Goal: Transaction & Acquisition: Purchase product/service

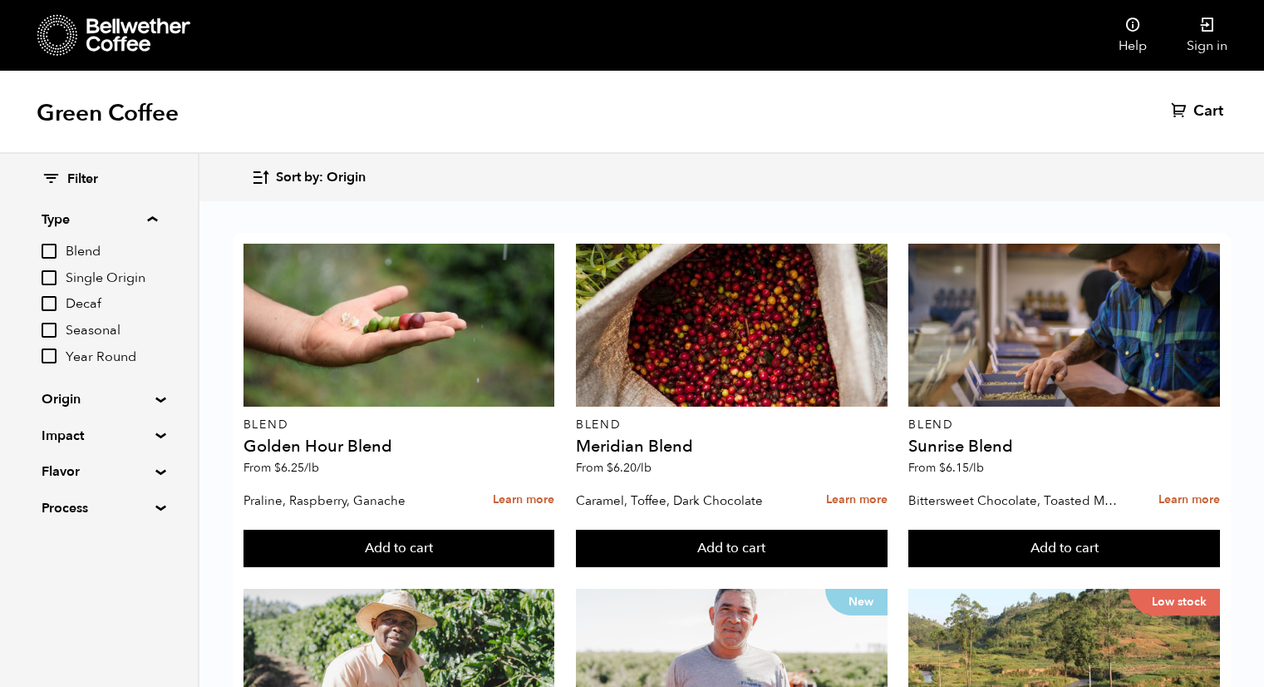
scroll to position [682, 0]
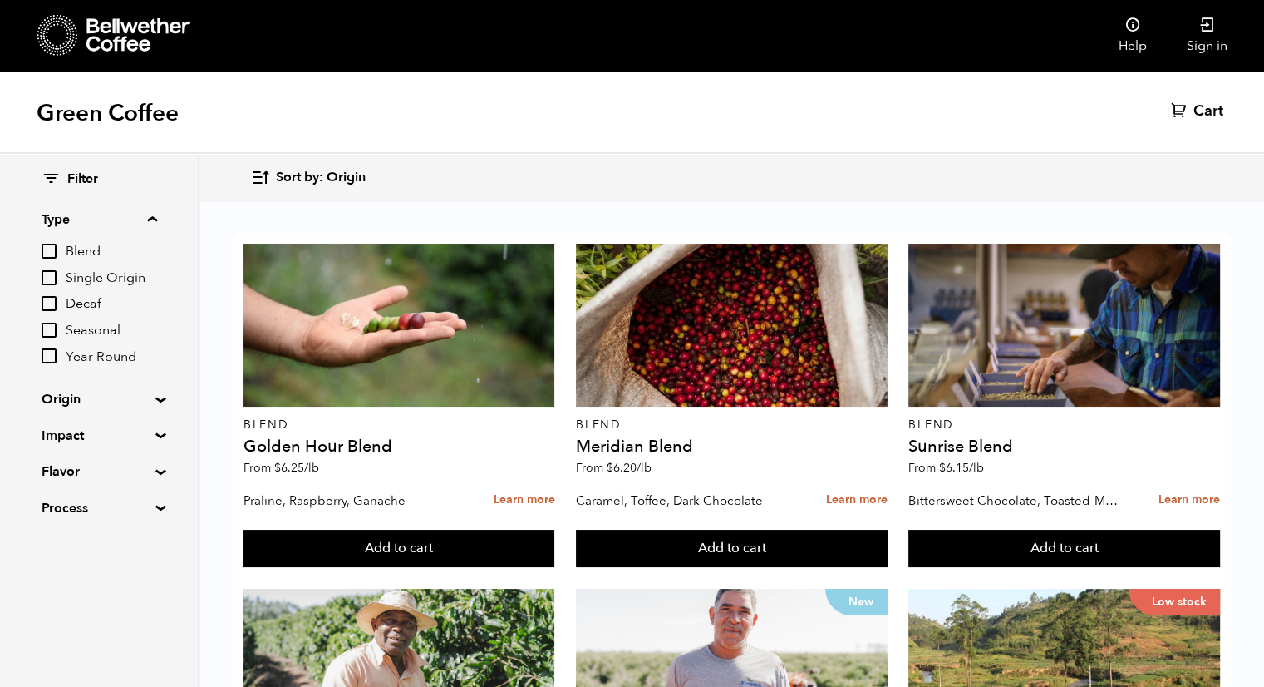
click at [38, 308] on div "Filter Type Blend Single Origin Decaf Seasonal Year Round Origin Blend [GEOGRAP…" at bounding box center [99, 344] width 198 height 381
click at [57, 304] on input "Decaf" at bounding box center [49, 303] width 15 height 15
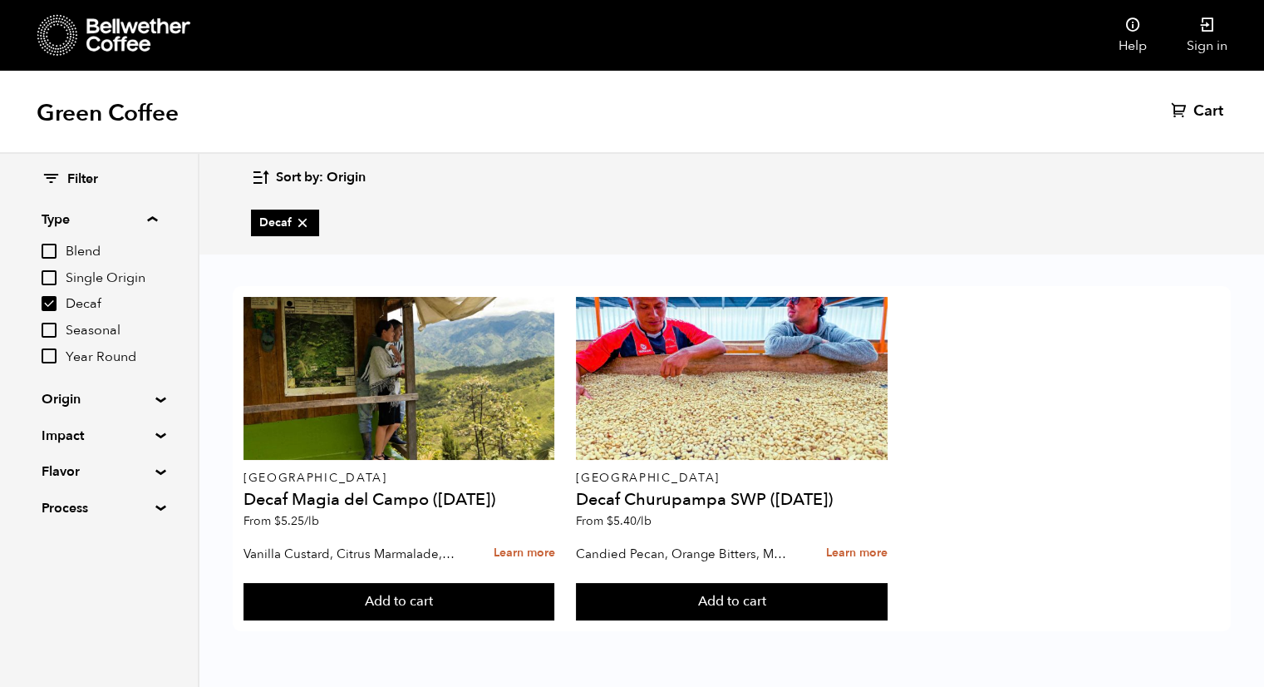
scroll to position [0, 0]
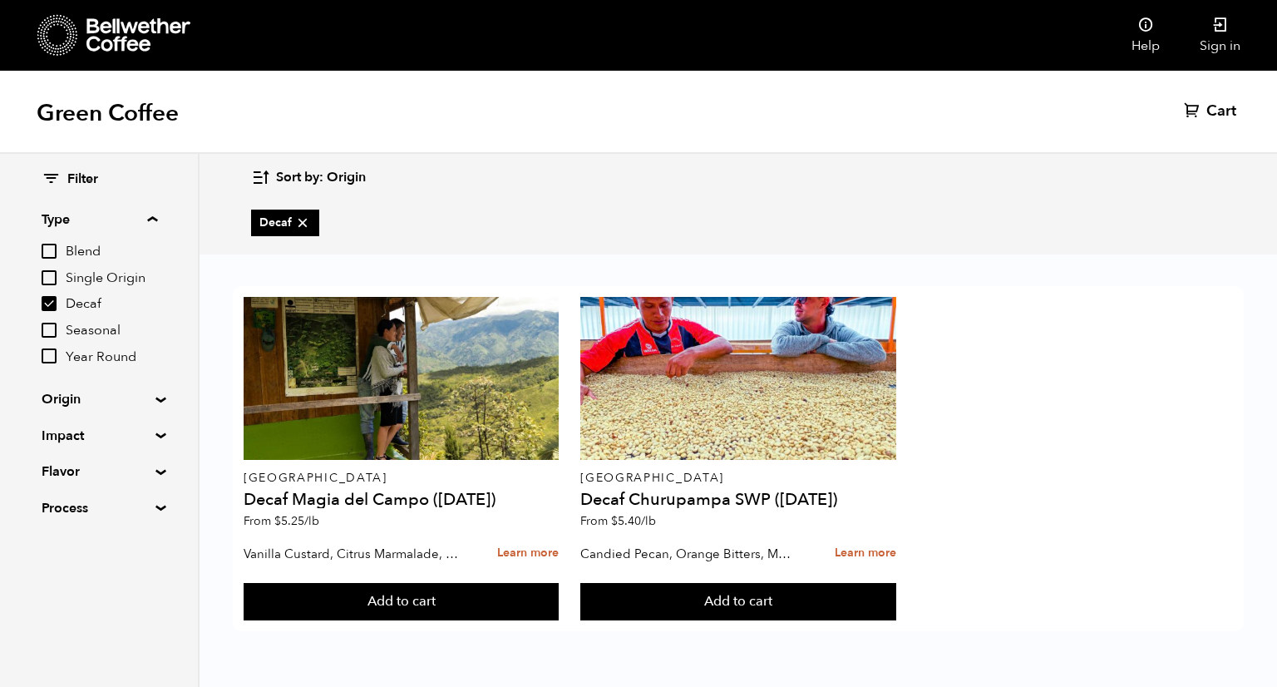
click at [1150, 410] on div "Colombia Decaf [GEOGRAPHIC_DATA] ([DATE]) From $ 5.25 /lb Vanilla Custard, Citr…" at bounding box center [738, 458] width 1011 height 345
click at [48, 300] on input "Decaf" at bounding box center [49, 303] width 15 height 15
checkbox input "false"
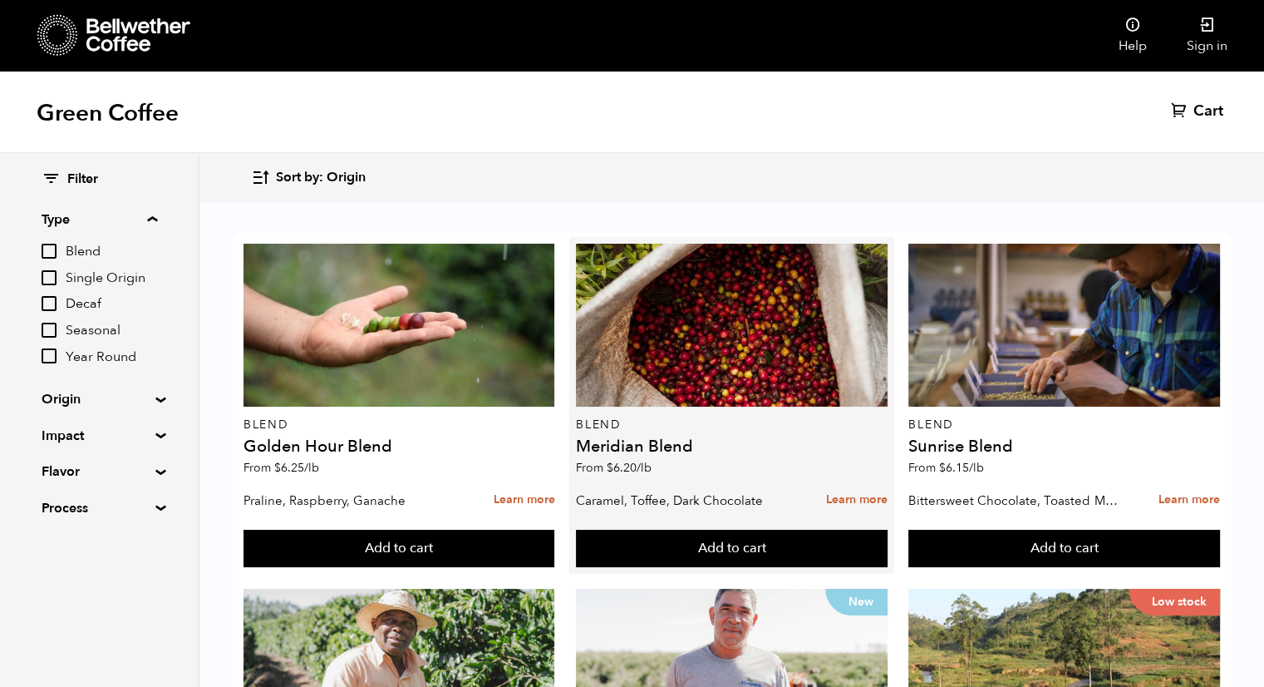
scroll to position [1047, 0]
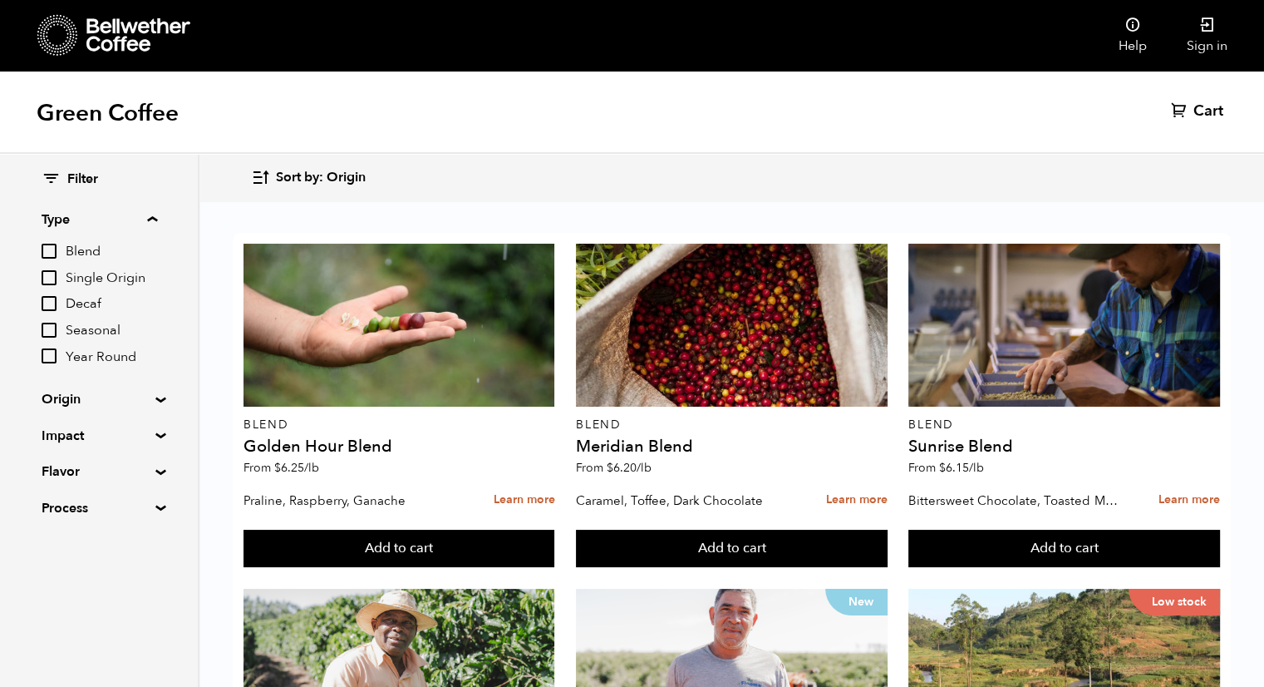
click at [150, 397] on summary "Origin" at bounding box center [99, 399] width 115 height 20
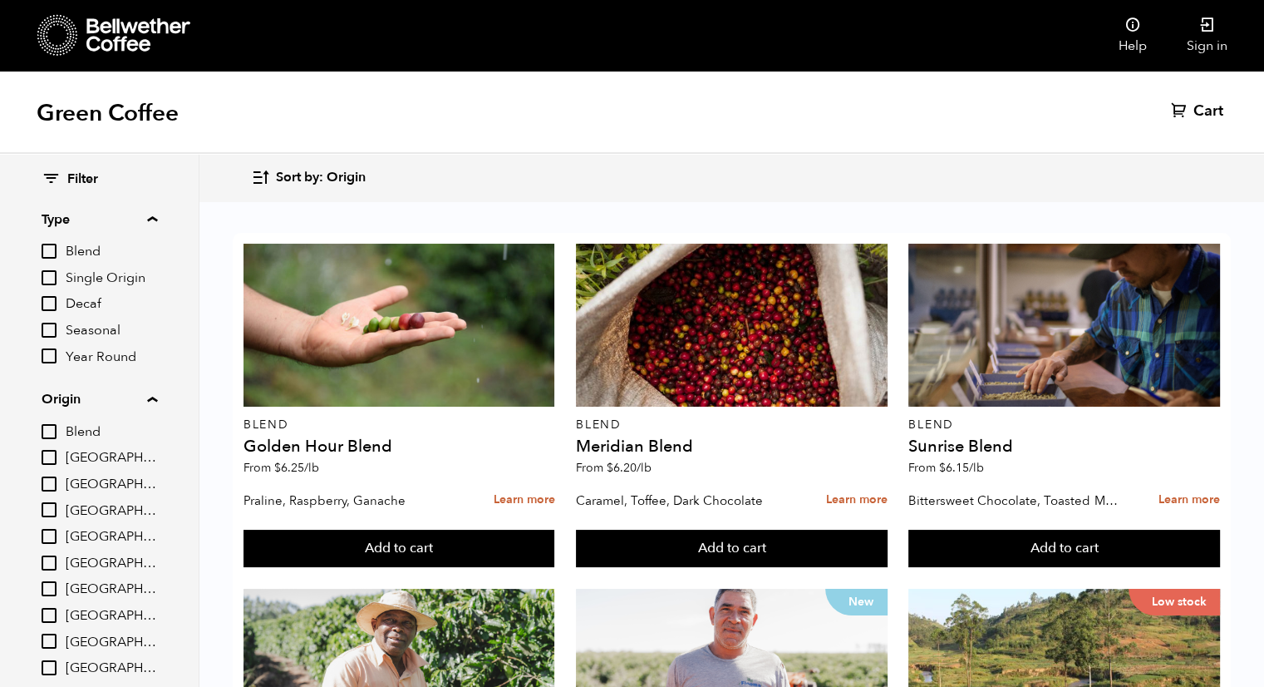
click at [99, 510] on span "[GEOGRAPHIC_DATA]" at bounding box center [111, 511] width 91 height 18
click at [0, 0] on input "[GEOGRAPHIC_DATA]" at bounding box center [0, 0] width 0 height 0
checkbox input "true"
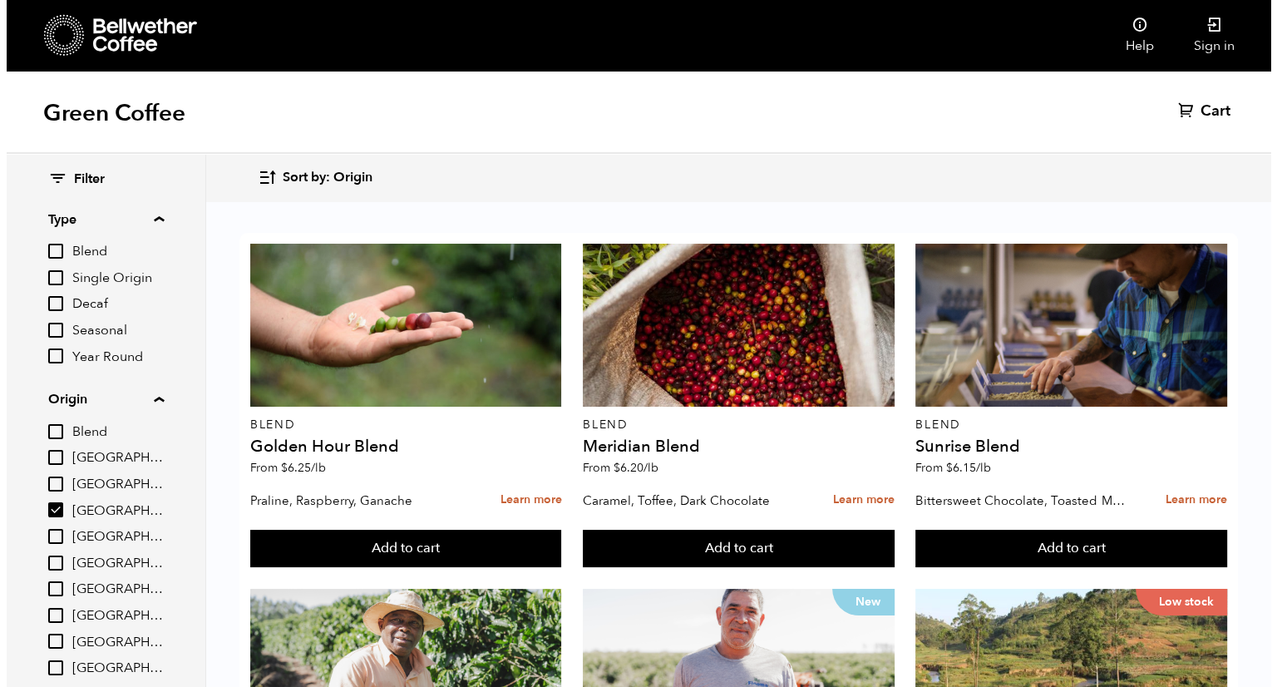
scroll to position [0, 0]
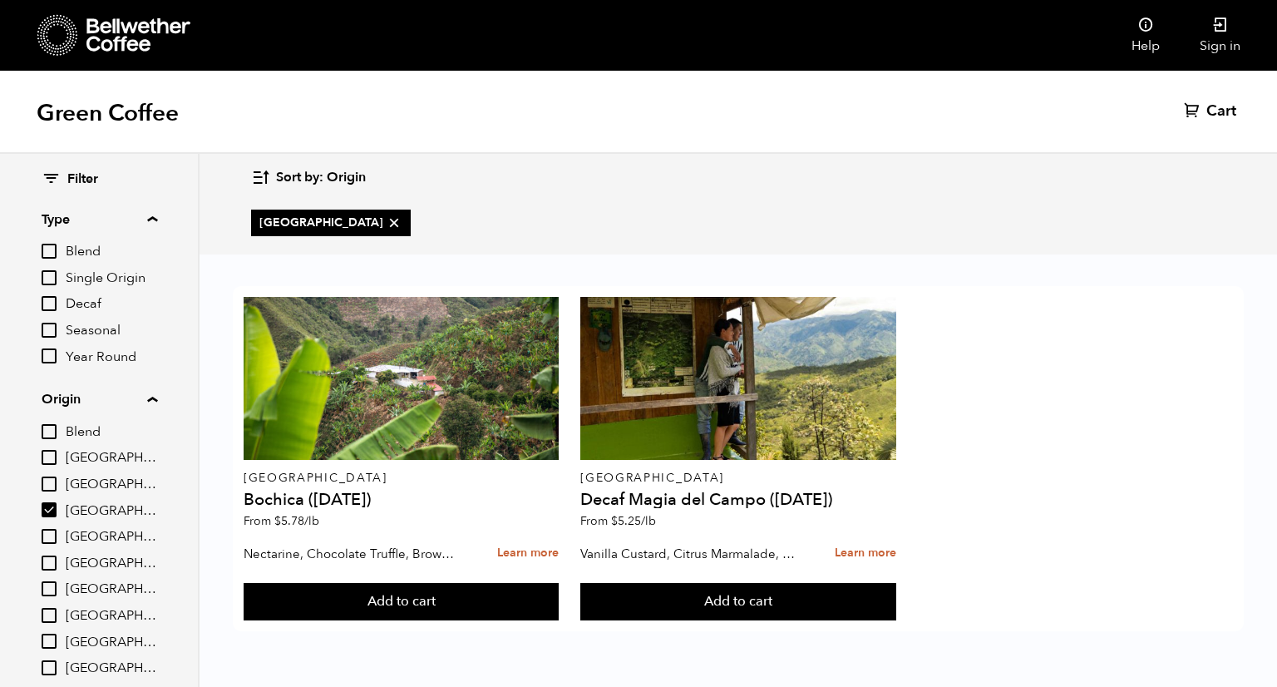
click at [1177, 340] on div "Colombia Bochica ([DATE]) From $ 5.78 /lb Nectarine, Chocolate Truffle, Brown S…" at bounding box center [738, 458] width 1011 height 345
click at [1144, 272] on div "Colombia Bochica ([DATE]) From $ 5.78 /lb Nectarine, Chocolate Truffle, Brown S…" at bounding box center [737, 465] width 1077 height 416
click at [68, 303] on span "Decaf" at bounding box center [111, 304] width 91 height 18
click at [0, 0] on input "Decaf" at bounding box center [0, 0] width 0 height 0
checkbox input "true"
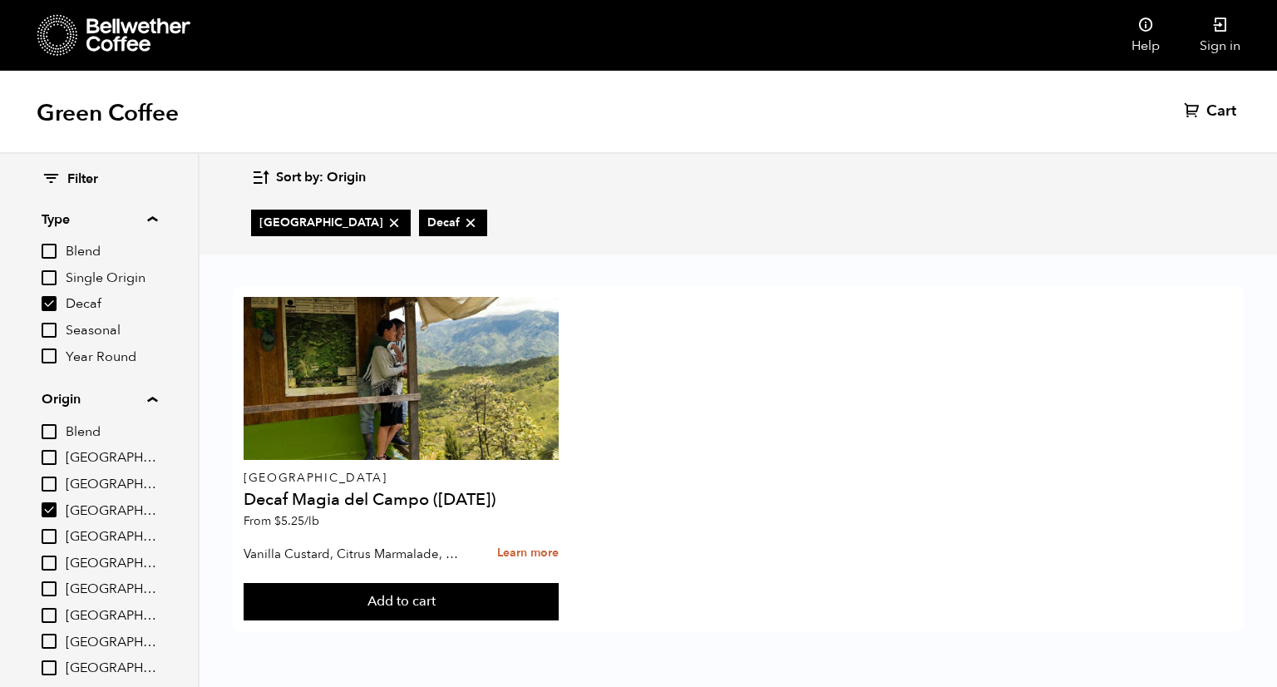
click at [61, 510] on label "[GEOGRAPHIC_DATA]" at bounding box center [100, 510] width 116 height 20
click at [0, 0] on input "[GEOGRAPHIC_DATA]" at bounding box center [0, 0] width 0 height 0
checkbox input "false"
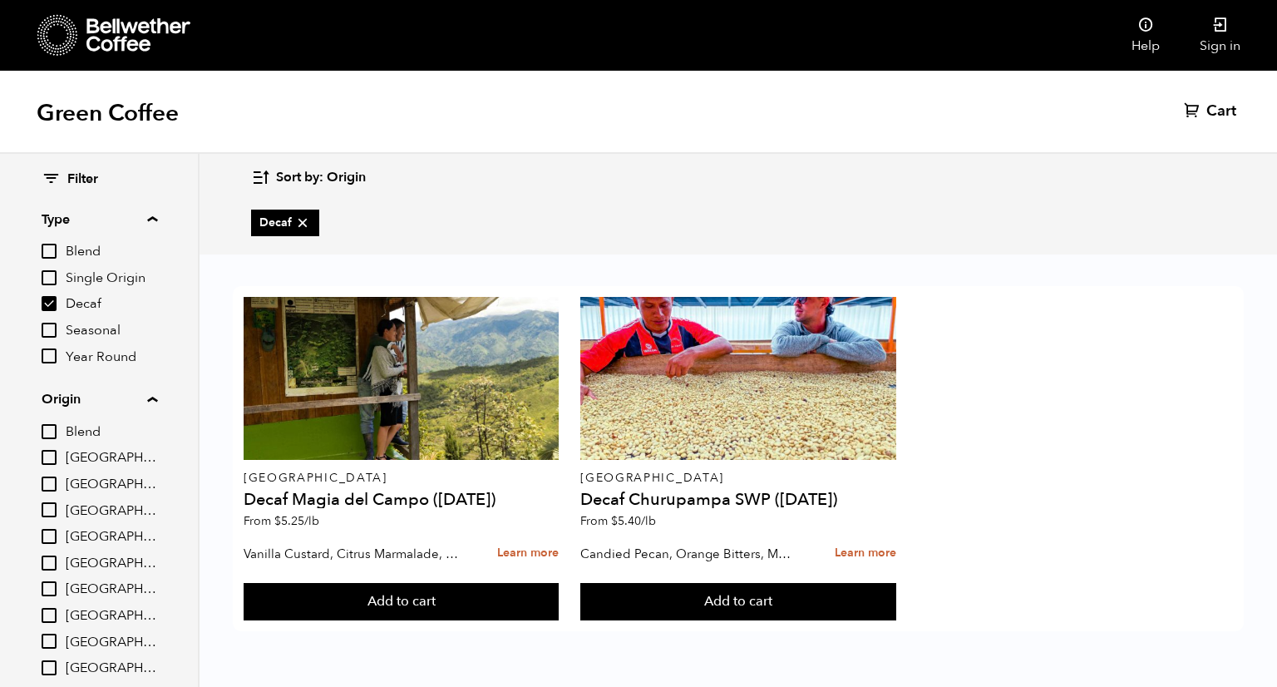
click at [1157, 415] on div "Colombia Decaf [GEOGRAPHIC_DATA] ([DATE]) From $ 5.25 /lb Vanilla Custard, Citr…" at bounding box center [738, 458] width 1011 height 345
click at [307, 224] on icon at bounding box center [302, 222] width 17 height 17
checkbox input "false"
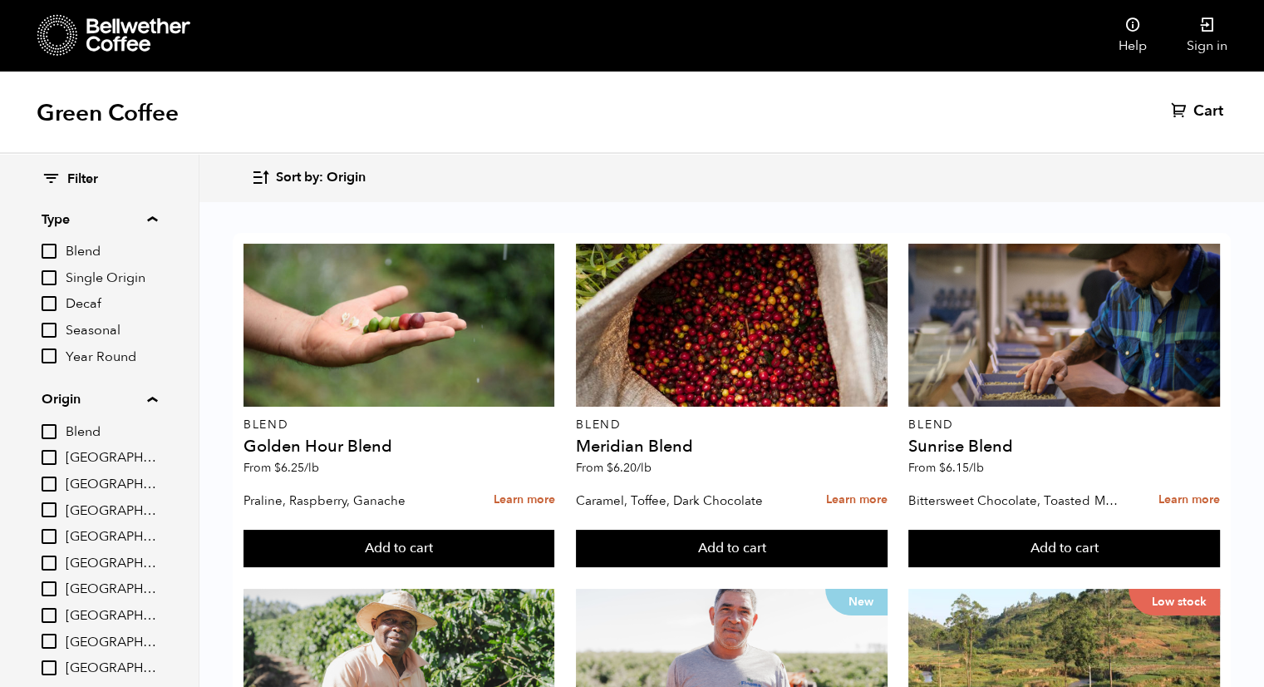
click at [87, 510] on span "[GEOGRAPHIC_DATA]" at bounding box center [111, 511] width 91 height 18
click at [0, 0] on input "[GEOGRAPHIC_DATA]" at bounding box center [0, 0] width 0 height 0
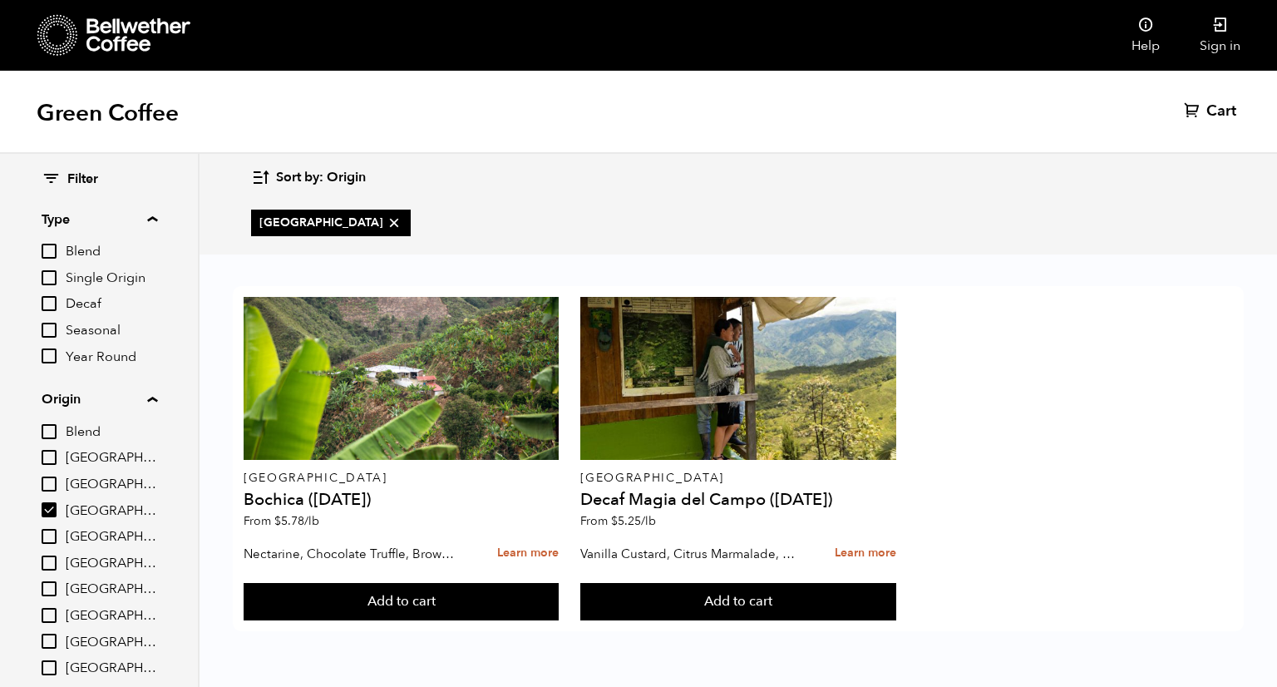
click at [46, 512] on input "[GEOGRAPHIC_DATA]" at bounding box center [49, 509] width 15 height 15
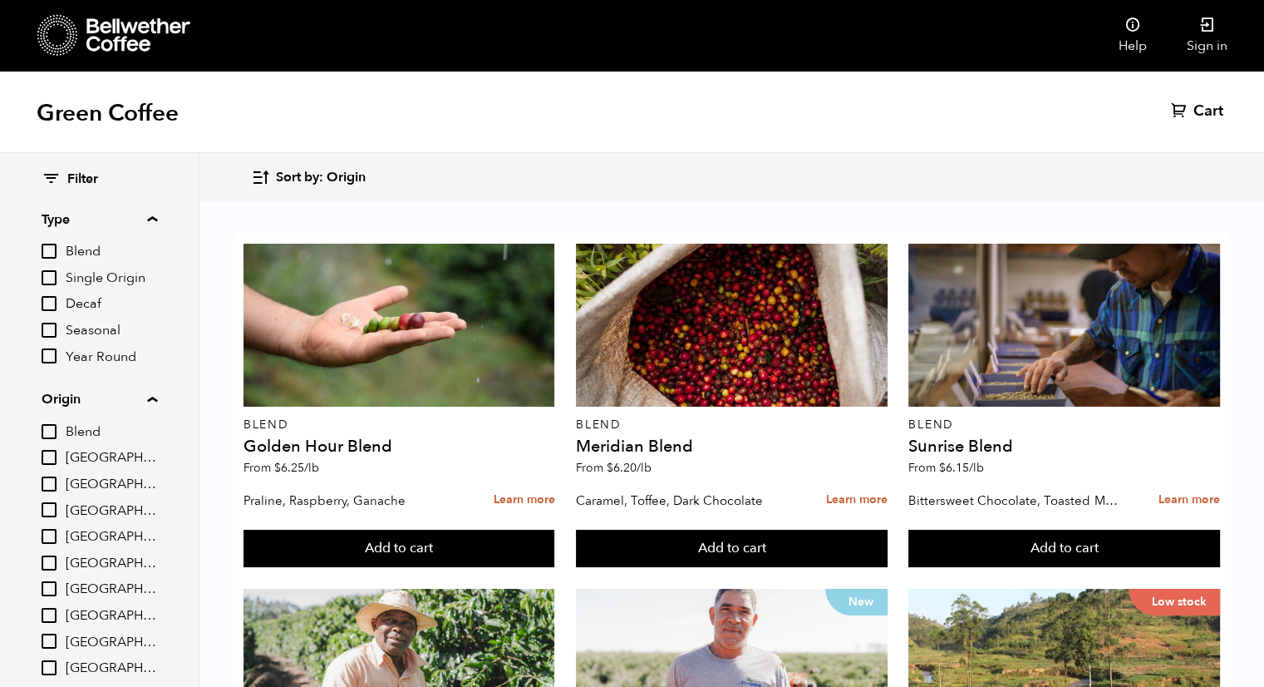
click at [52, 514] on input "[GEOGRAPHIC_DATA]" at bounding box center [49, 509] width 15 height 15
checkbox input "true"
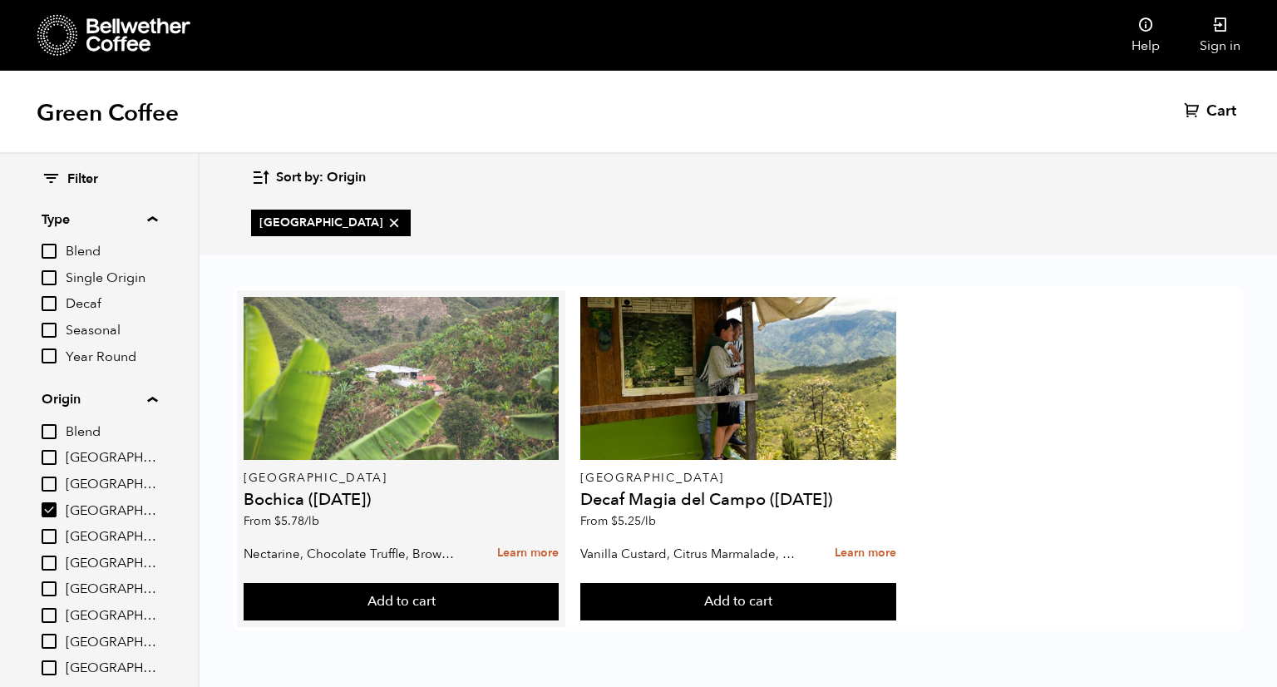
click at [410, 377] on div at bounding box center [402, 378] width 316 height 163
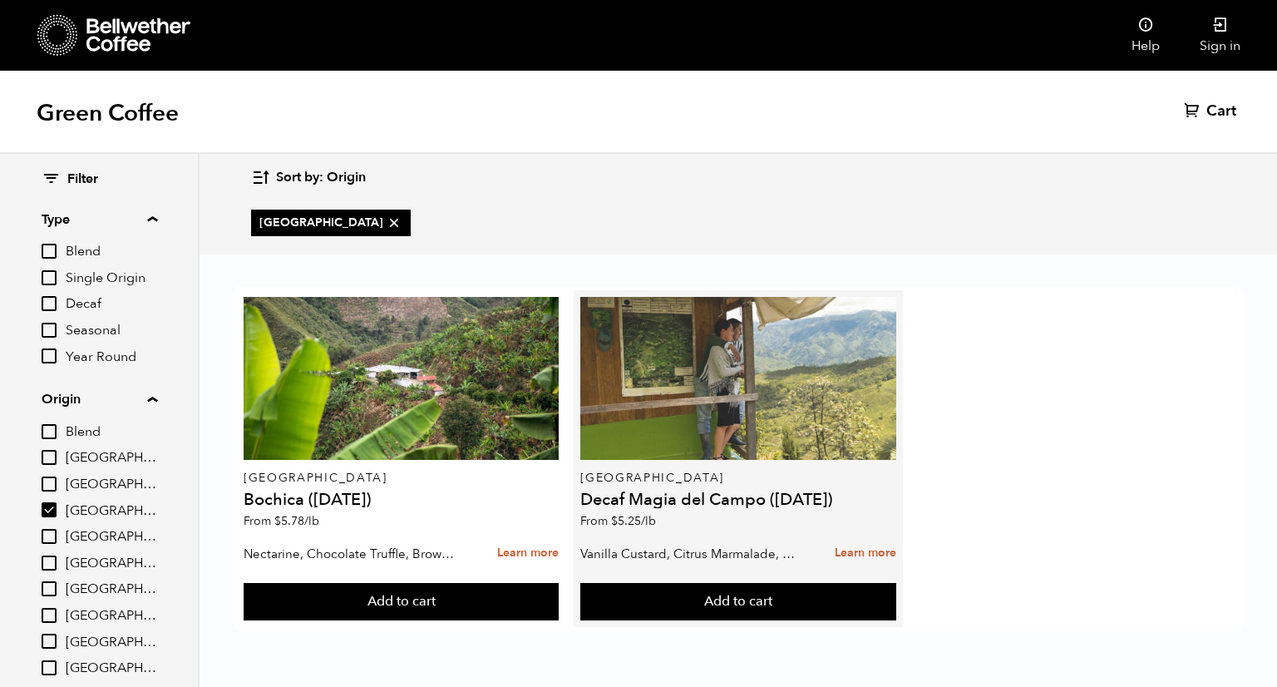
click at [694, 404] on div at bounding box center [738, 378] width 316 height 163
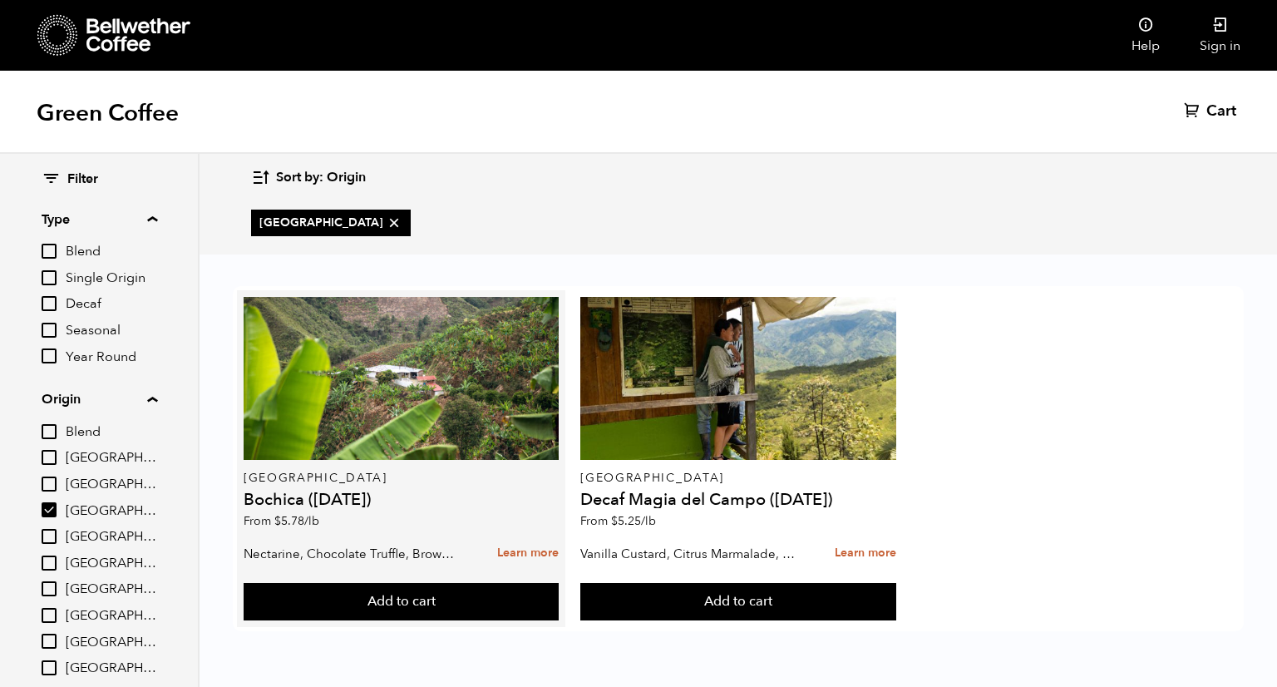
click at [391, 462] on div "Colombia Bochica ([DATE]) From $ 5.78 /lb" at bounding box center [402, 417] width 316 height 240
click at [526, 535] on link "Learn more" at bounding box center [528, 553] width 62 height 36
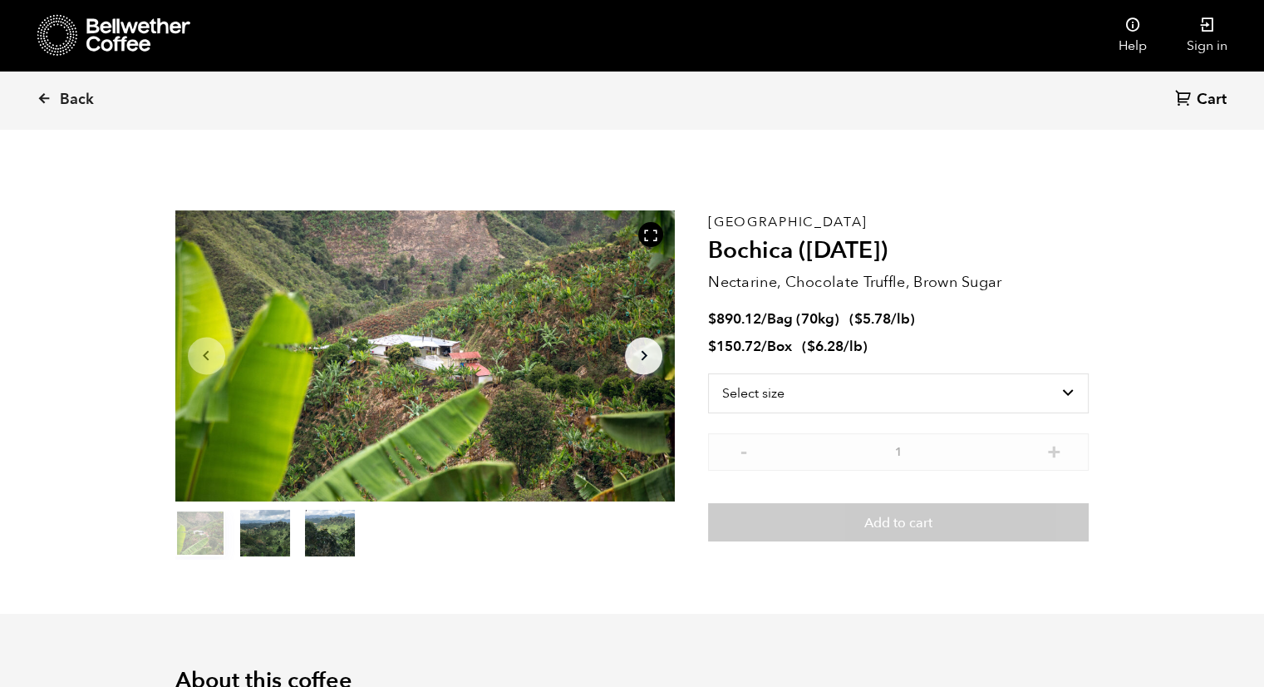
scroll to position [722, 885]
drag, startPoint x: 0, startPoint y: 0, endPoint x: 1081, endPoint y: 86, distance: 1084.0
click at [1081, 86] on div "Back Cart (0)" at bounding box center [632, 100] width 1264 height 58
click at [860, 389] on select "Select size Bag (70kg) (154 lbs) Box (24 lbs)" at bounding box center [898, 393] width 381 height 40
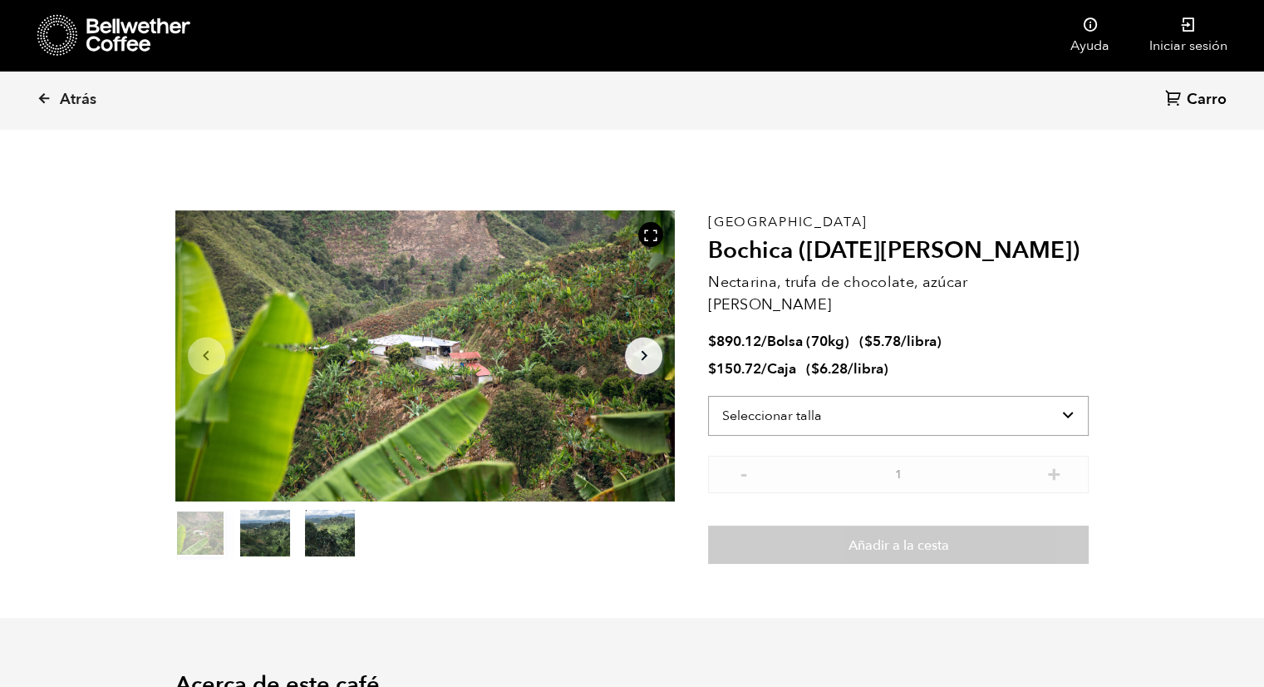
click at [1032, 396] on select "Seleccionar talla Bolsa (70 kg) (154 libras) Caja (24 libras)" at bounding box center [898, 416] width 381 height 40
click at [708, 396] on select "Seleccionar talla Bolsa (70 kg) (154 libras) Caja (24 libras)" at bounding box center [898, 416] width 381 height 40
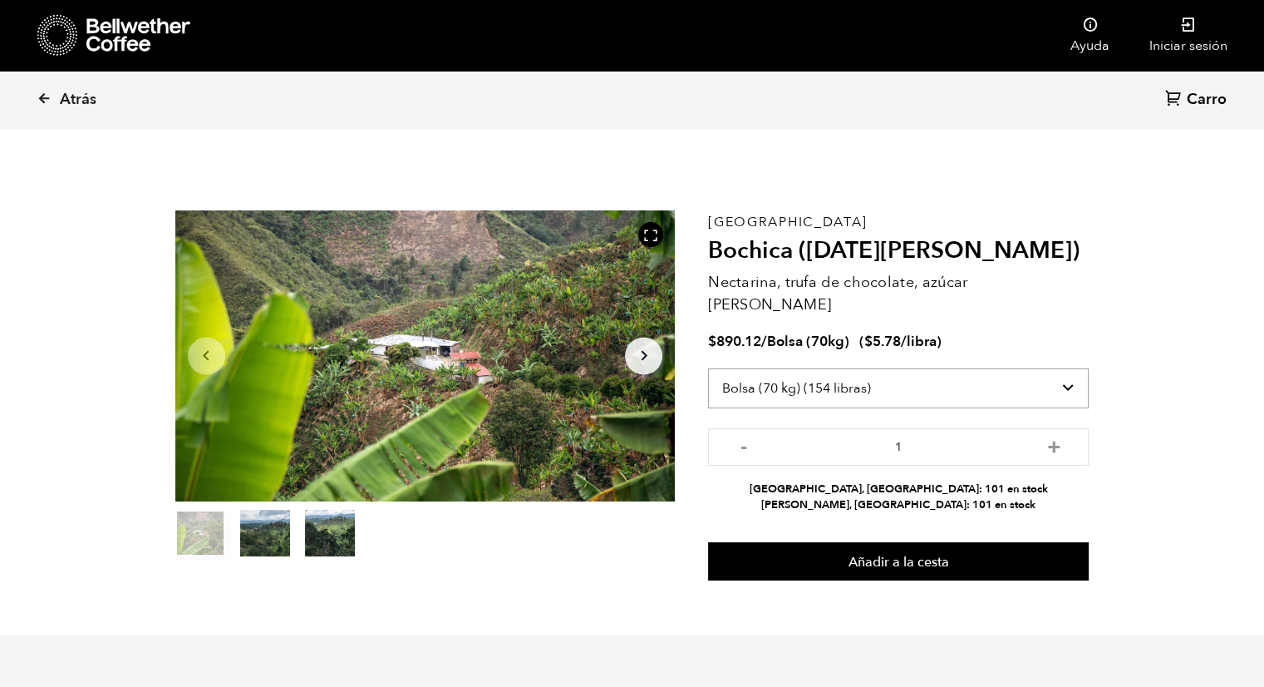
click at [899, 377] on select "Seleccionar talla Bolsa (70 kg) (154 libras) Caja (24 libras)" at bounding box center [898, 388] width 381 height 40
click at [708, 368] on select "Seleccionar talla Bolsa (70 kg) (154 libras) Caja (24 libras)" at bounding box center [898, 388] width 381 height 40
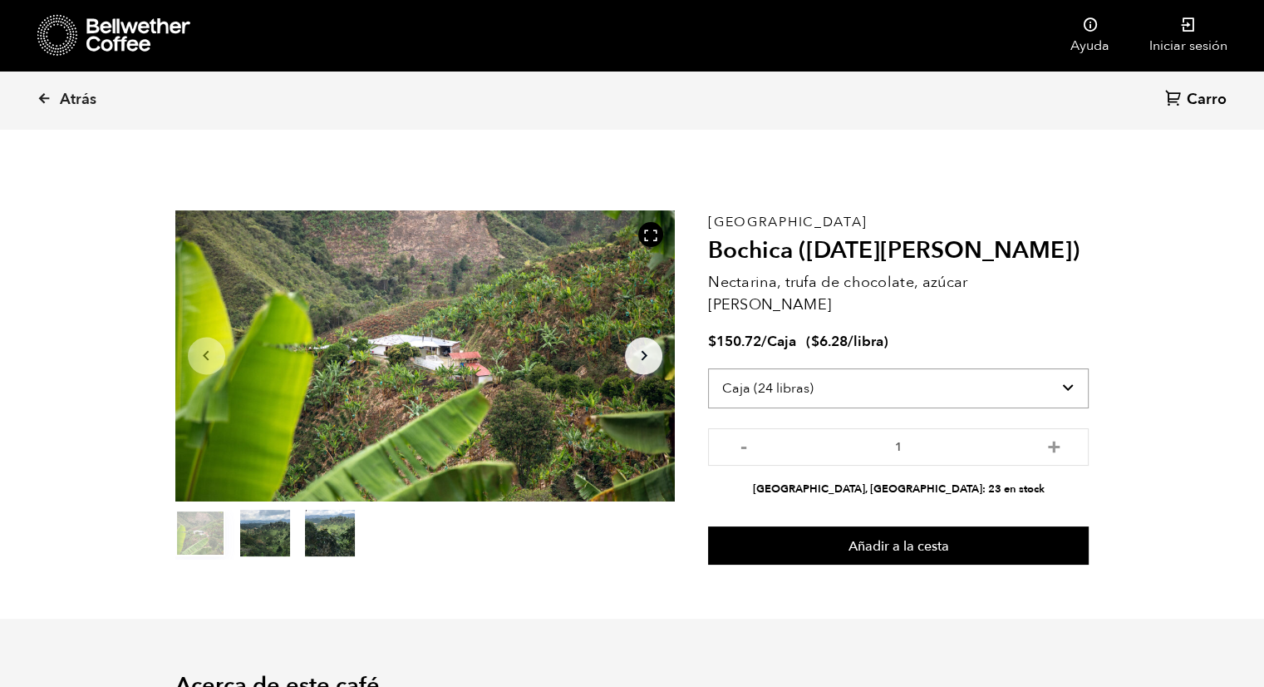
click at [841, 368] on select "Seleccionar talla Bolsa (70 kg) (154 libras) Caja (24 libras)" at bounding box center [898, 388] width 381 height 40
select select "bag"
click at [708, 368] on select "Seleccionar talla Bolsa (70 kg) (154 libras) Caja (24 libras)" at bounding box center [898, 388] width 381 height 40
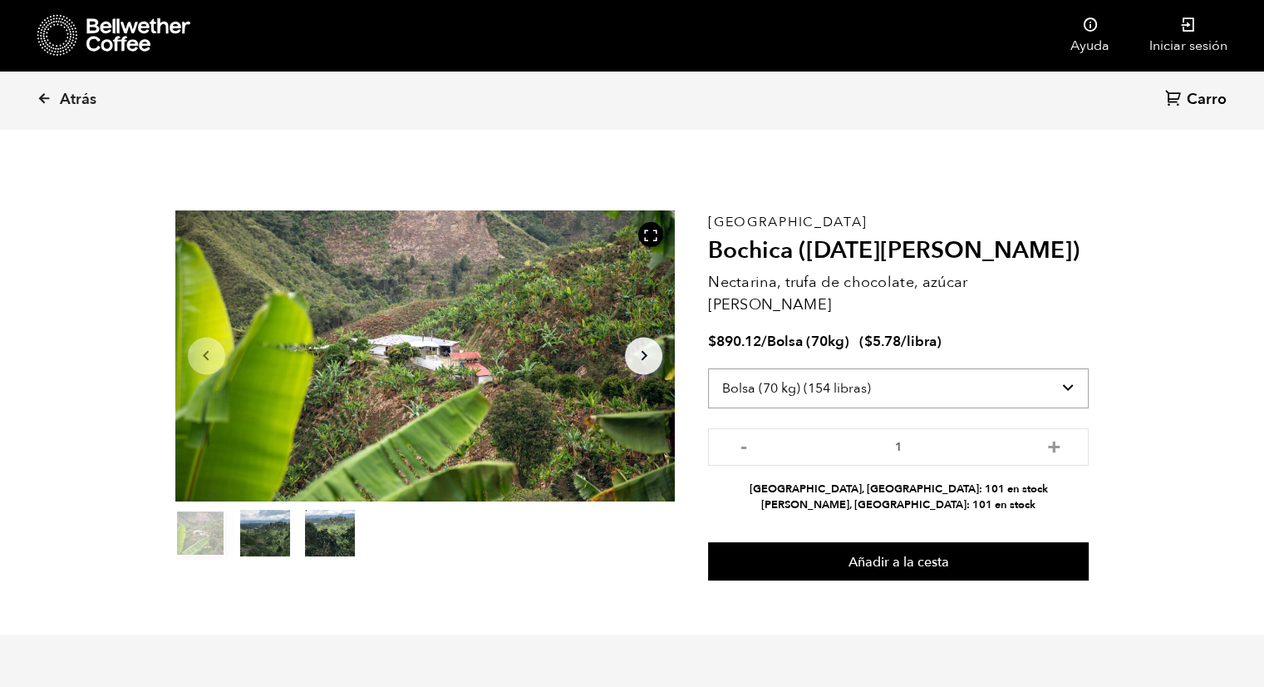
click at [1063, 368] on select "Seleccionar talla Bolsa (70 kg) (154 libras) Caja (24 libras)" at bounding box center [898, 388] width 381 height 40
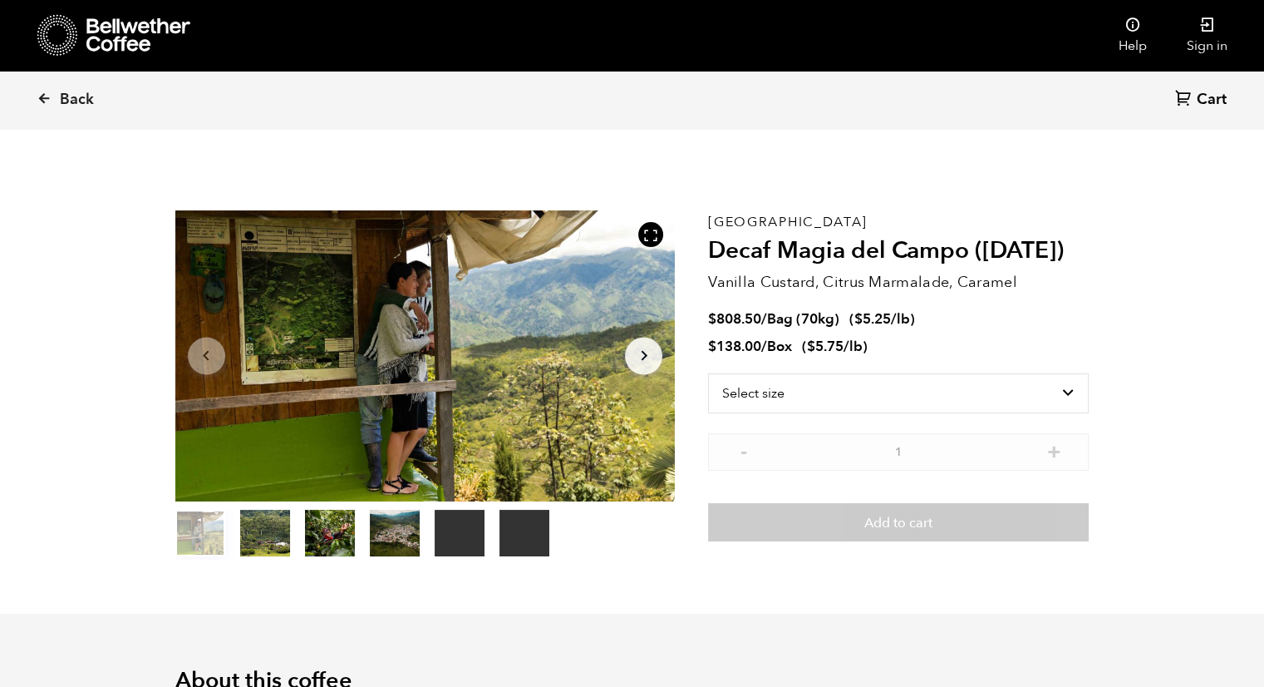
scroll to position [722, 885]
click at [908, 400] on select "Select size Bag (70kg) (154 lbs) Box (24 lbs)" at bounding box center [898, 393] width 381 height 40
click at [997, 396] on select "Select size Bag (70kg) (154 lbs) Box (24 lbs)" at bounding box center [898, 393] width 381 height 40
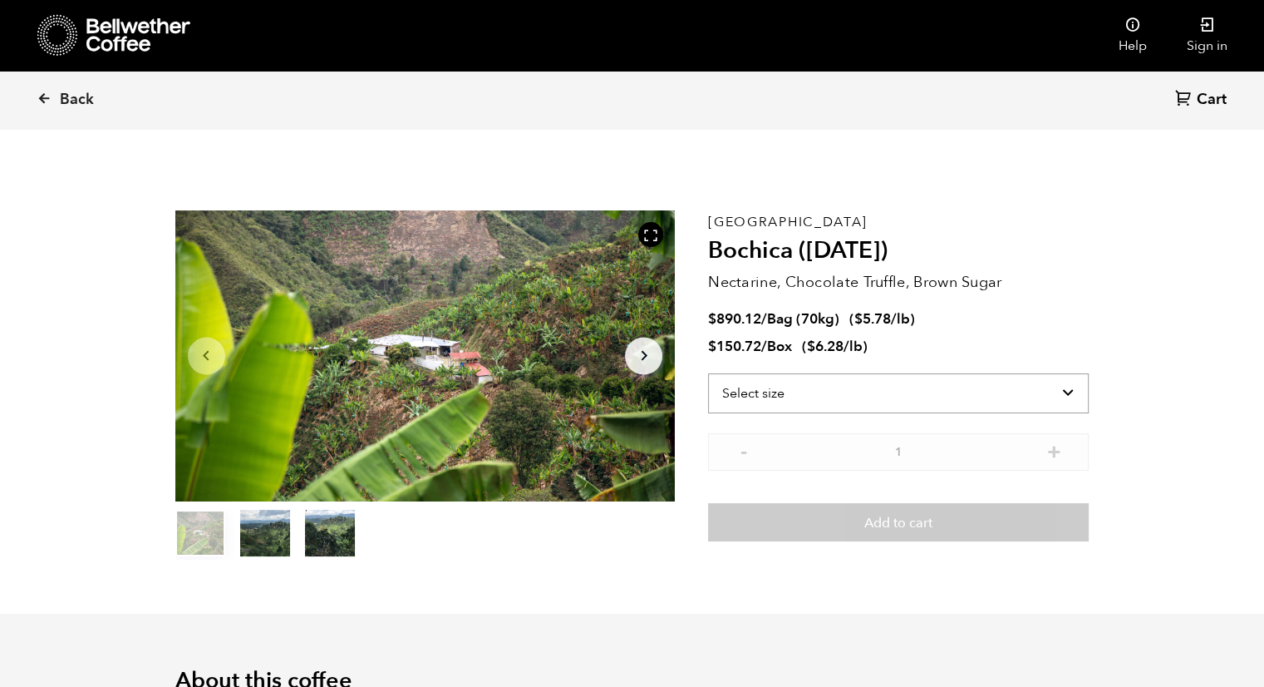
scroll to position [722, 885]
click at [998, 385] on select "Select size Bag (70kg) (154 lbs) Box (24 lbs)" at bounding box center [898, 393] width 381 height 40
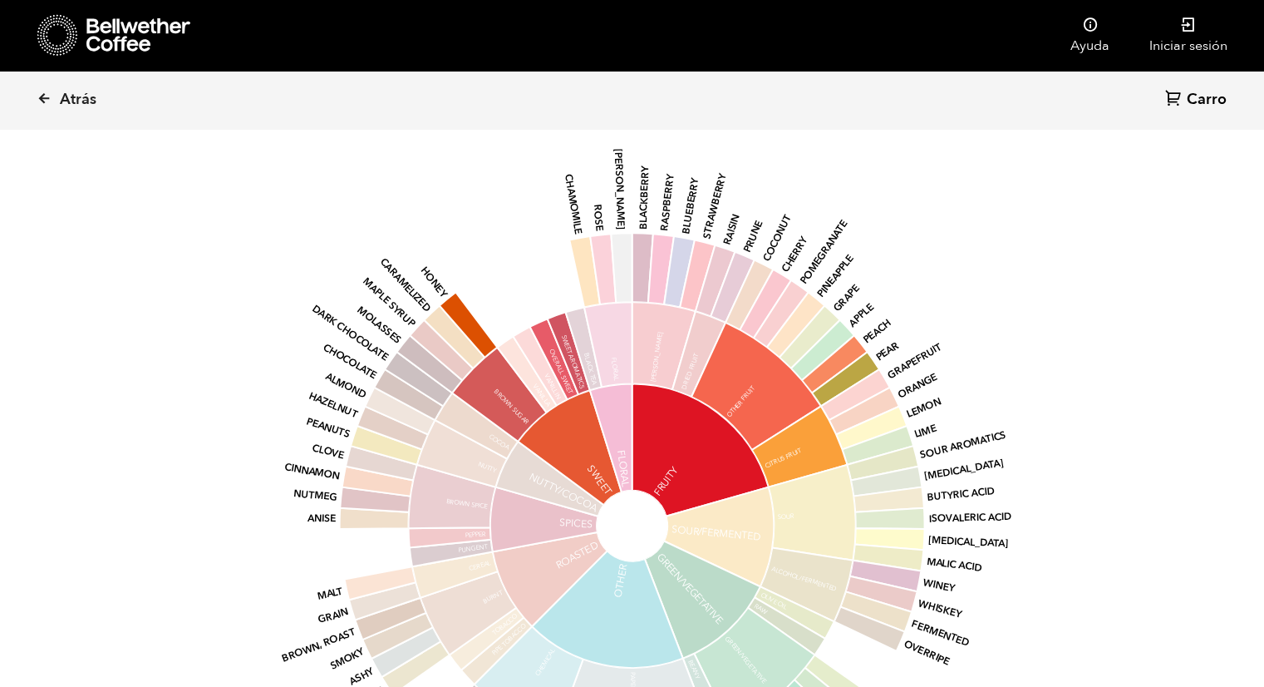
scroll to position [1482, 0]
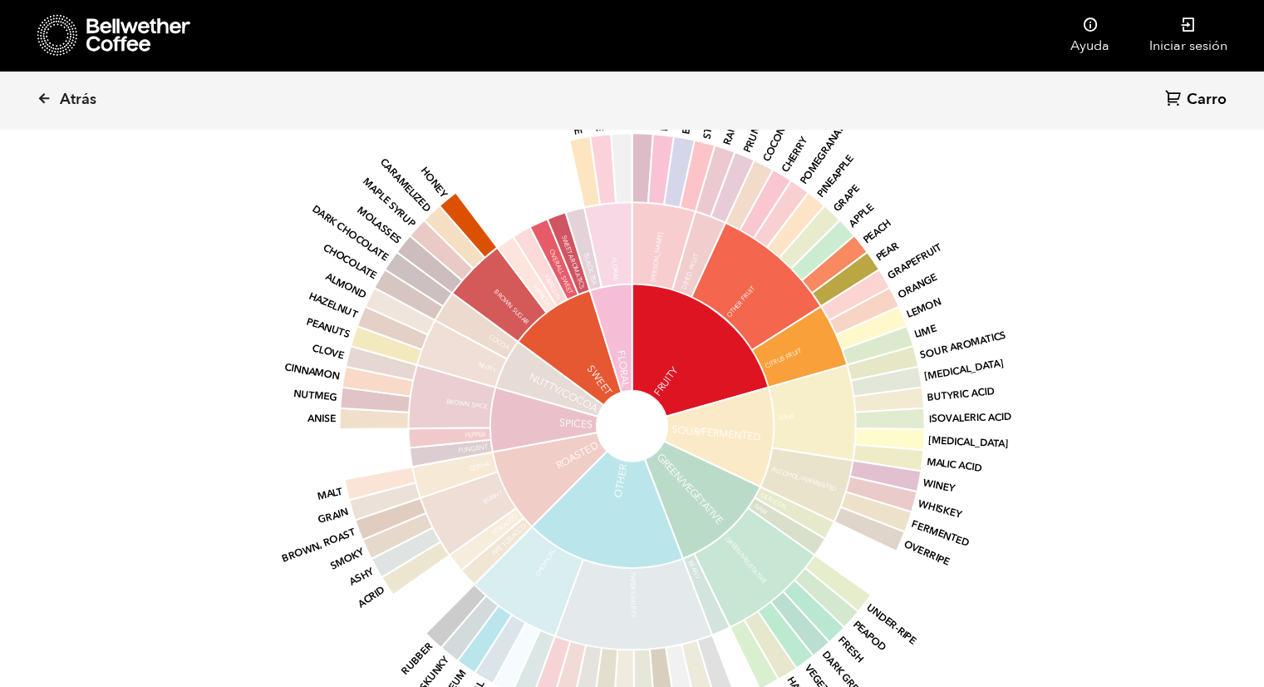
click at [1069, 286] on div "base Fruity Sour/Fermented Green/Vegetative Other Roasted Spices Nutty/Cocoa Sw…" at bounding box center [632, 409] width 914 height 707
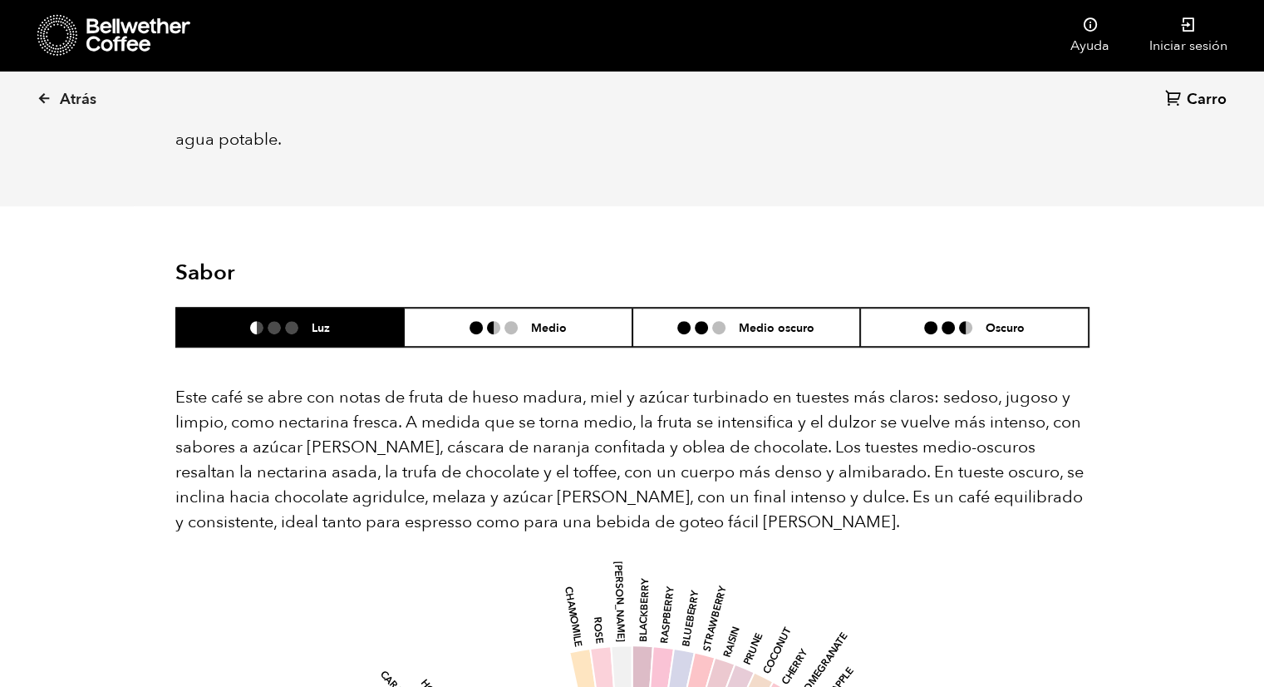
scroll to position [963, 0]
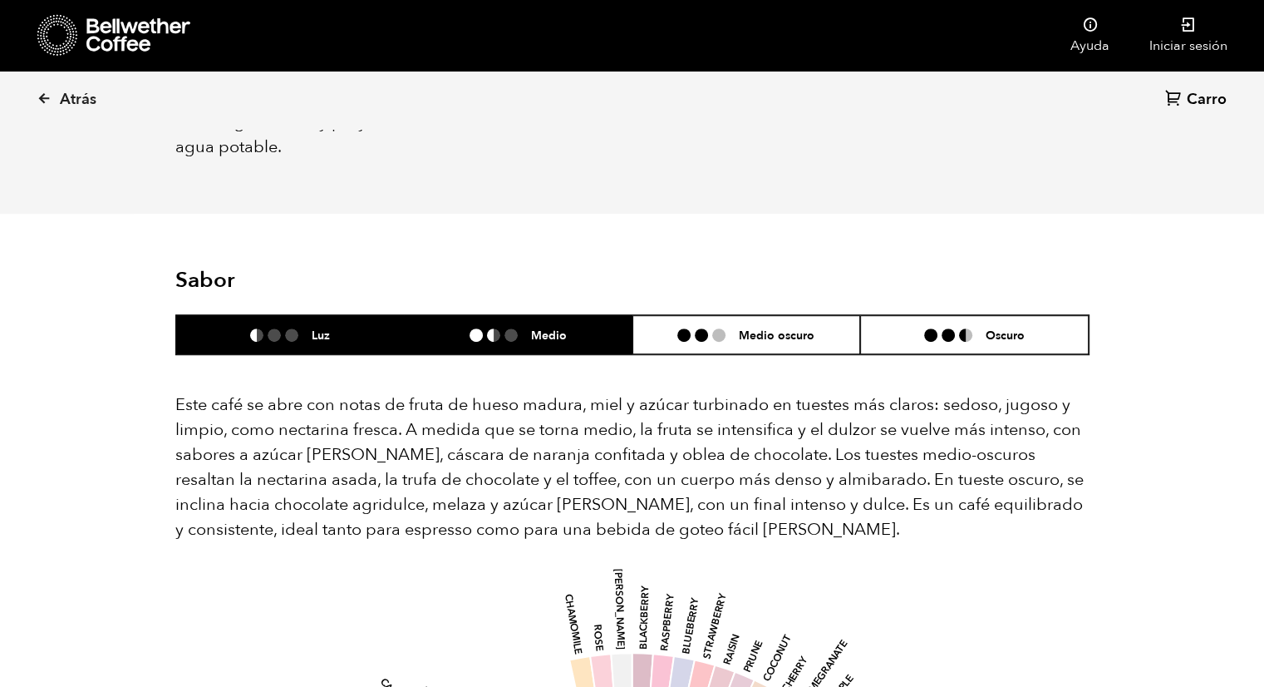
click at [585, 315] on li "Medio" at bounding box center [518, 334] width 229 height 39
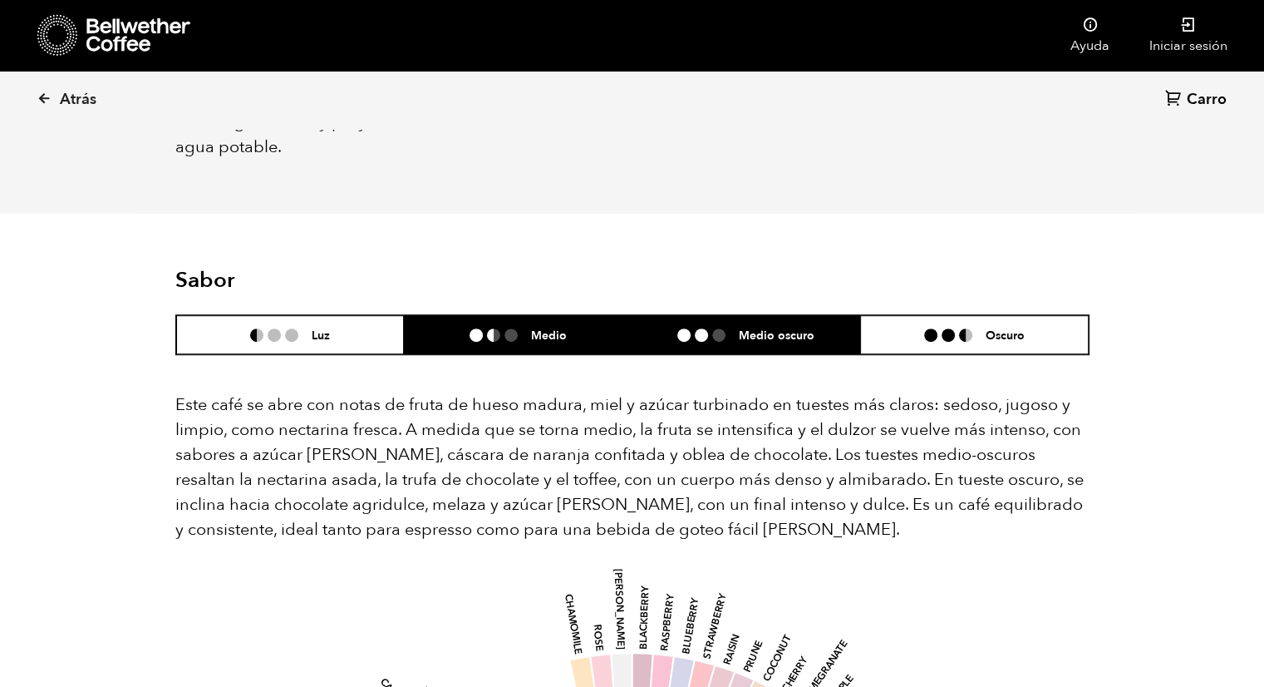
click at [741, 328] on font "Medio oscuro" at bounding box center [777, 336] width 76 height 16
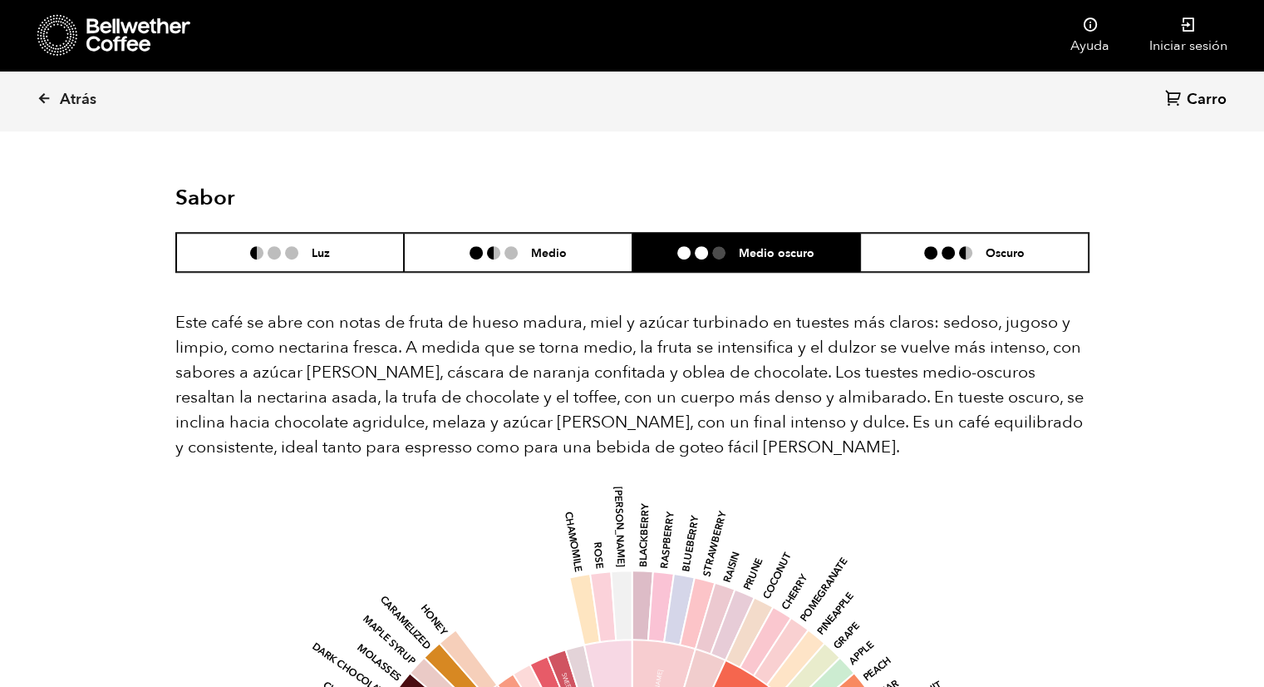
scroll to position [1042, 0]
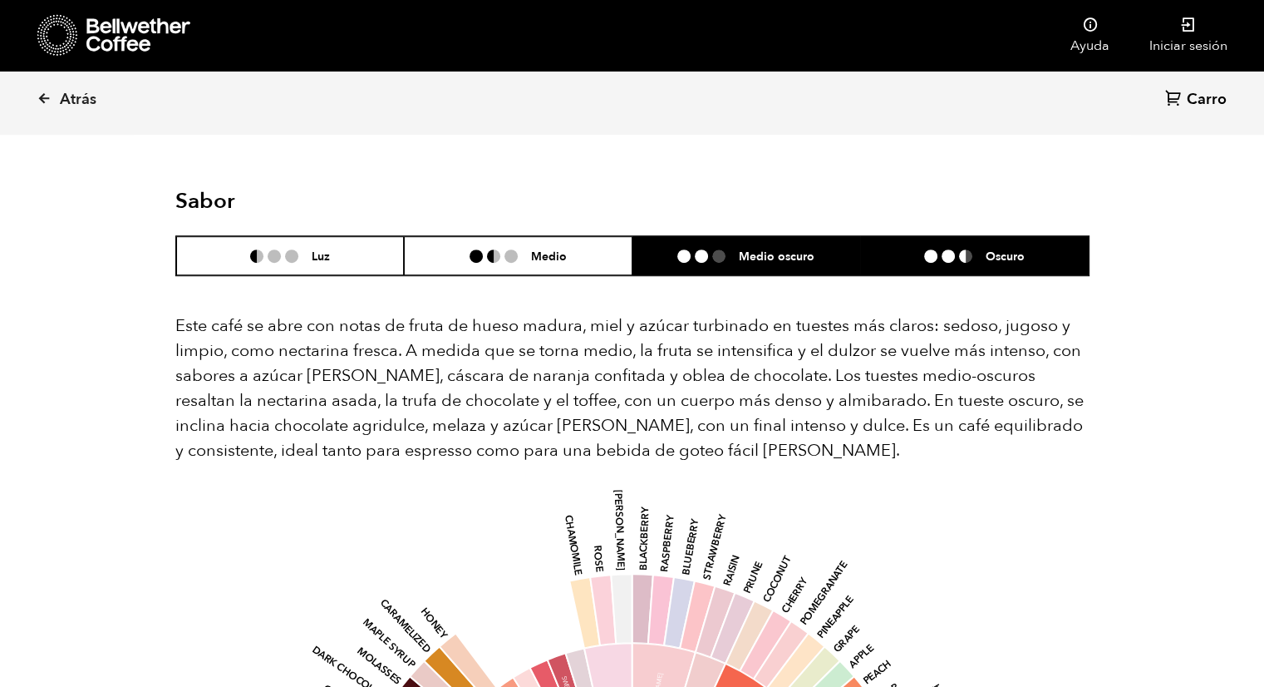
click at [937, 249] on li at bounding box center [930, 255] width 13 height 13
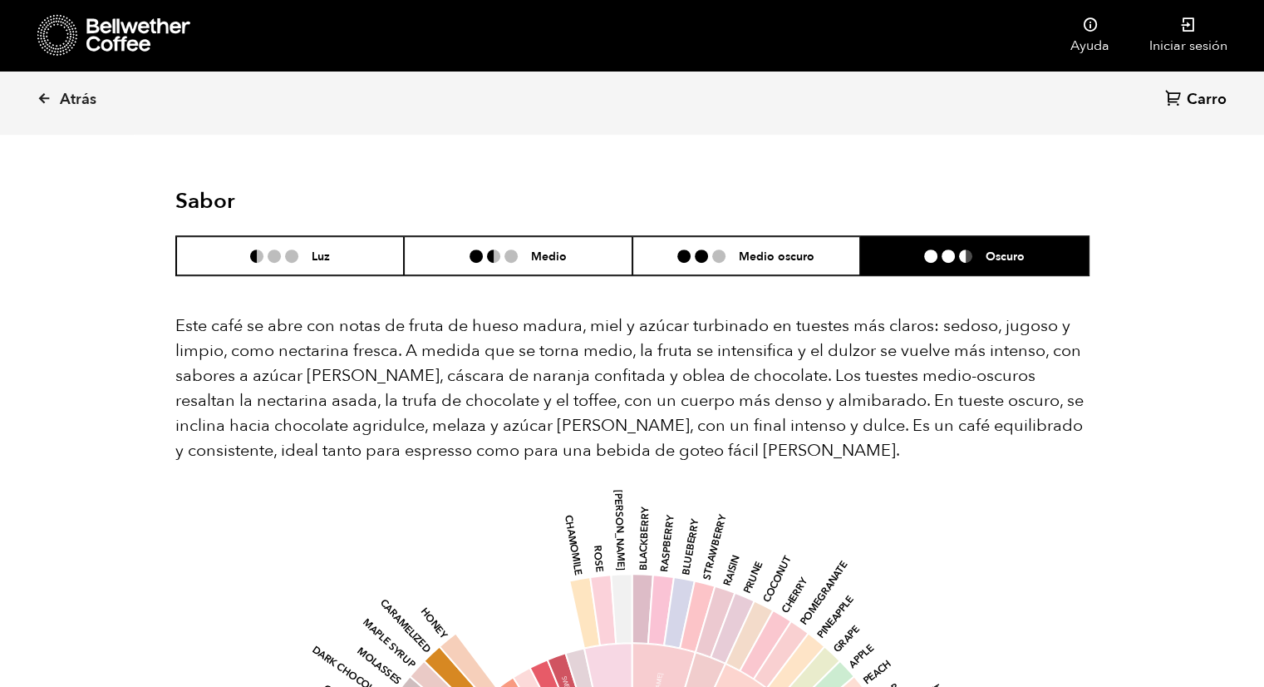
click at [1053, 416] on p "Este café se abre con notas de fruta de hueso madura, miel y azúcar turbinado e…" at bounding box center [632, 388] width 914 height 150
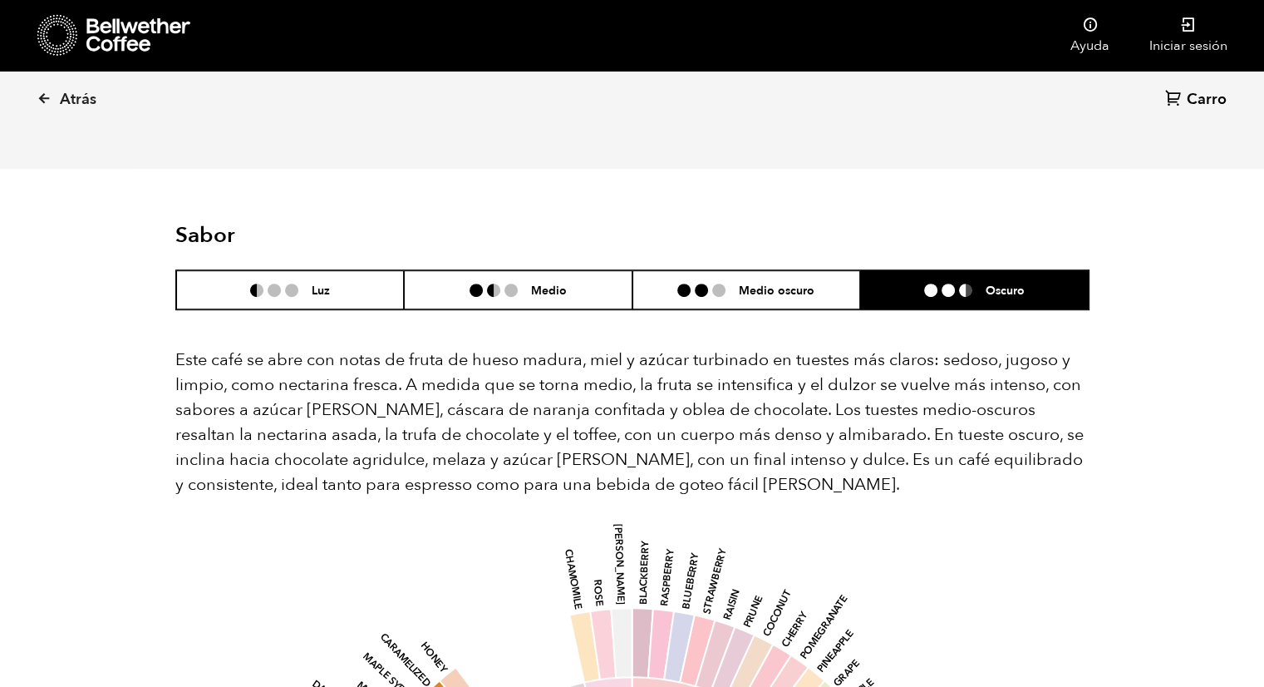
scroll to position [1007, 0]
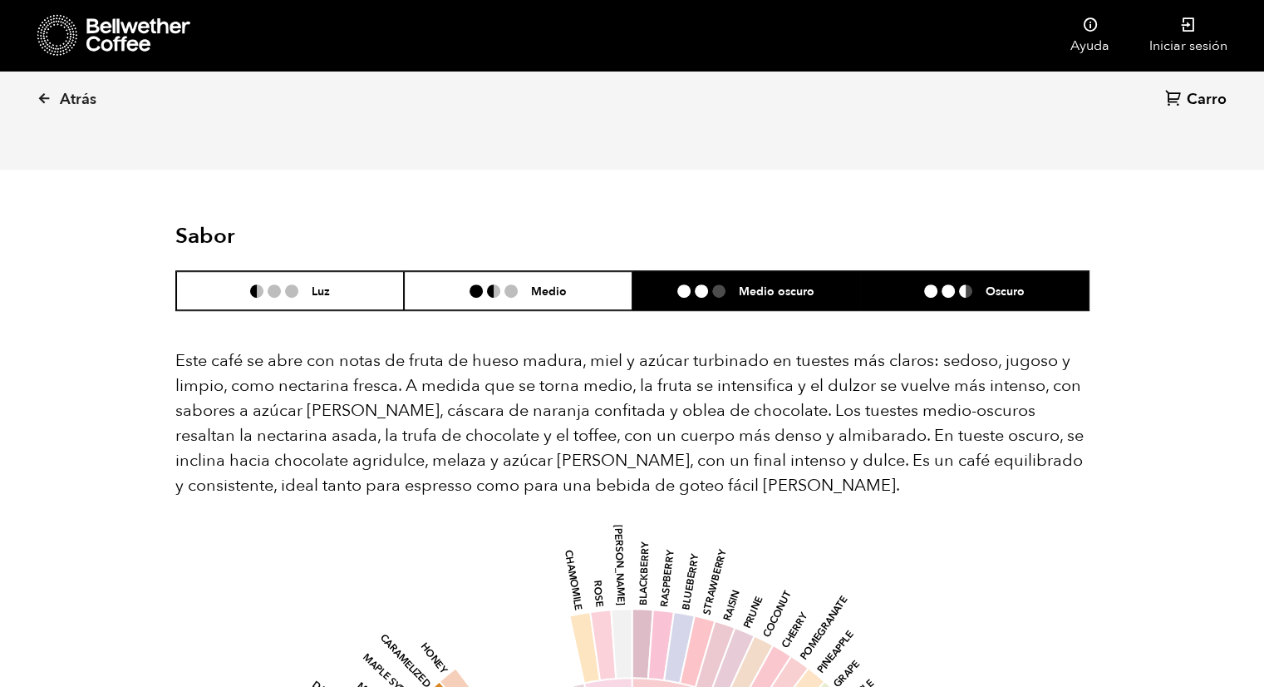
click at [800, 283] on font "Medio oscuro" at bounding box center [777, 291] width 76 height 16
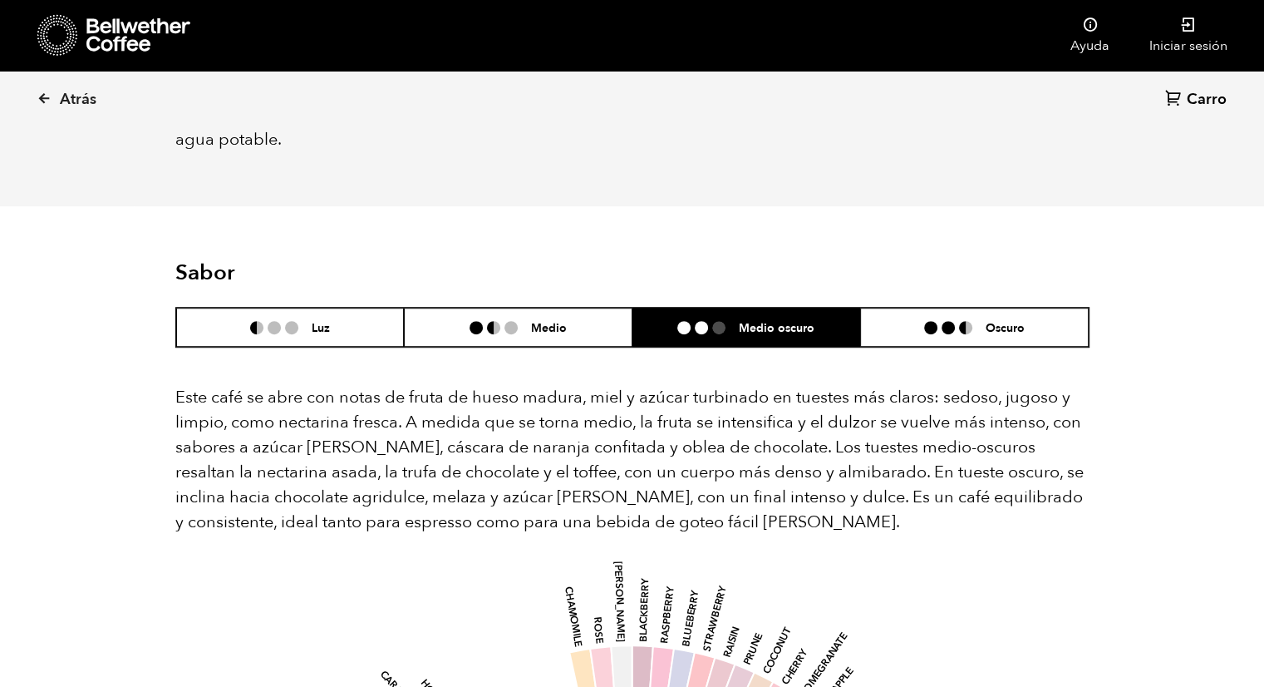
scroll to position [974, 0]
